Goal: Information Seeking & Learning: Learn about a topic

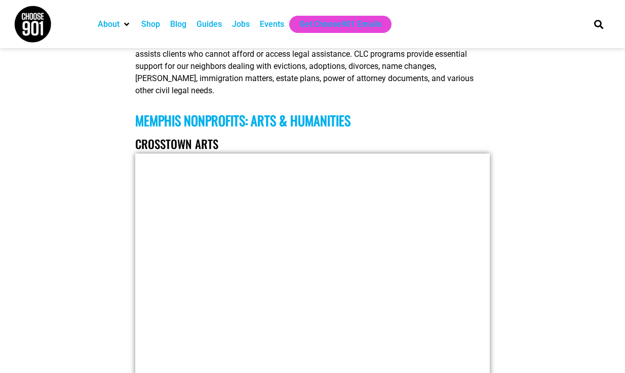
scroll to position [9045, 0]
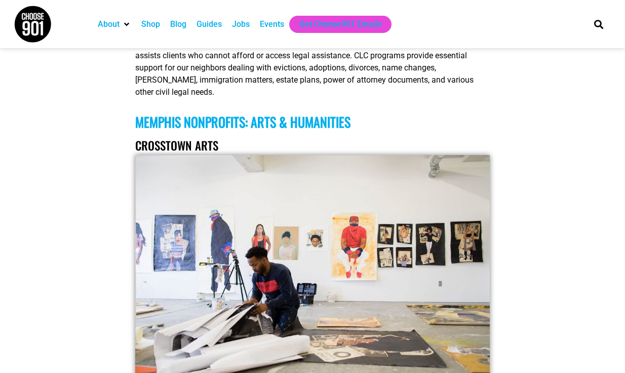
click at [573, 1] on div "About Contact Us Donate Shop Blog Guides Jobs Events Get Choose901 Emails" at bounding box center [335, 24] width 494 height 48
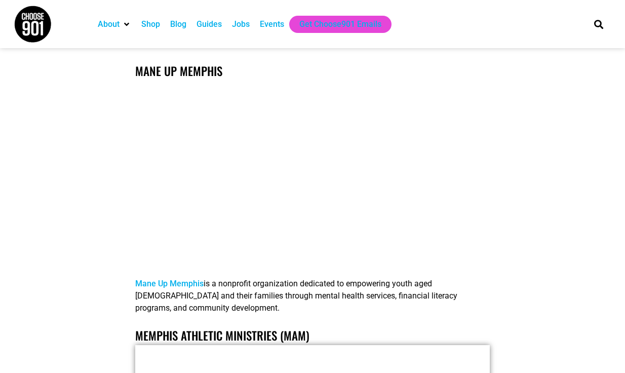
scroll to position [14246, 0]
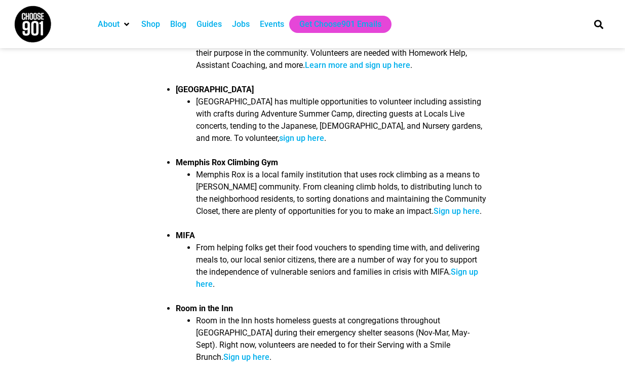
scroll to position [887, 0]
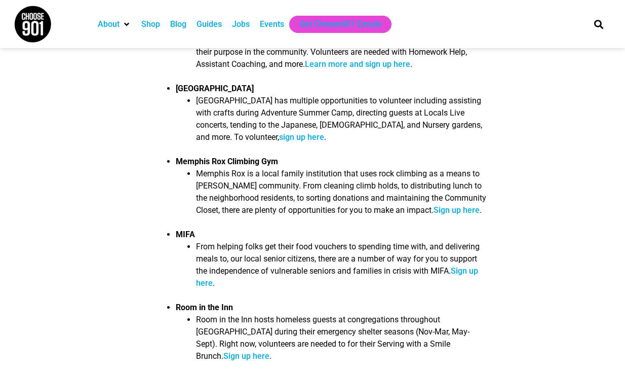
click at [467, 272] on link "Sign up here" at bounding box center [337, 277] width 282 height 22
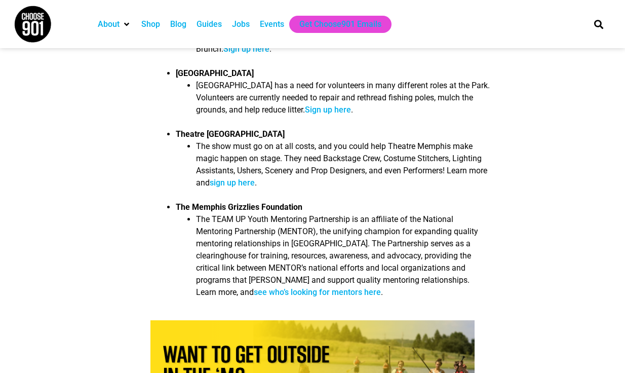
scroll to position [1215, 0]
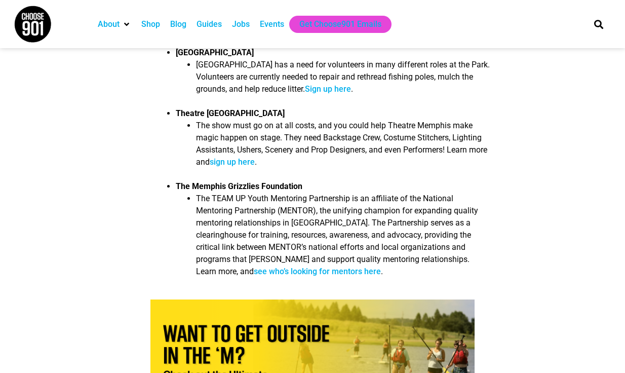
click at [254, 266] on link "see who’s looking for mentors here" at bounding box center [317, 271] width 127 height 10
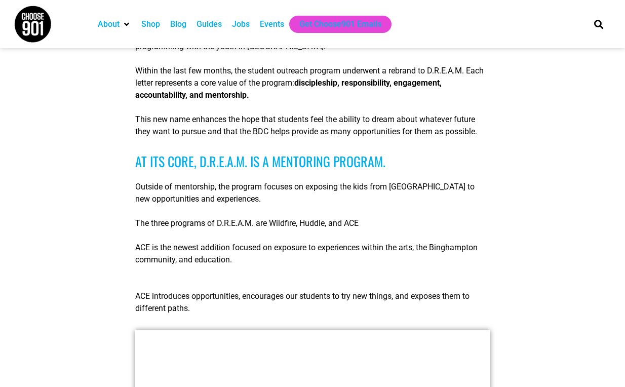
scroll to position [954, 0]
